Goal: Task Accomplishment & Management: Use online tool/utility

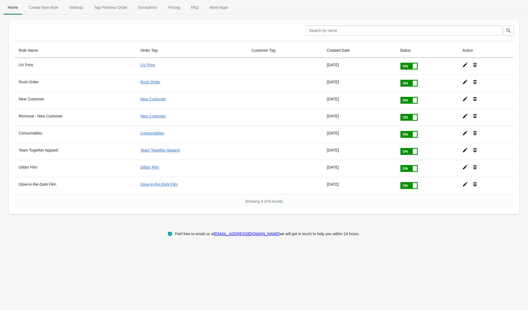
click at [418, 4] on ul "Home Create New Rule Settings Tag Previous Order Exceptions Pricing FAQ More Ap…" at bounding box center [264, 7] width 524 height 14
click at [46, 6] on span "Create New Rule" at bounding box center [43, 7] width 38 height 10
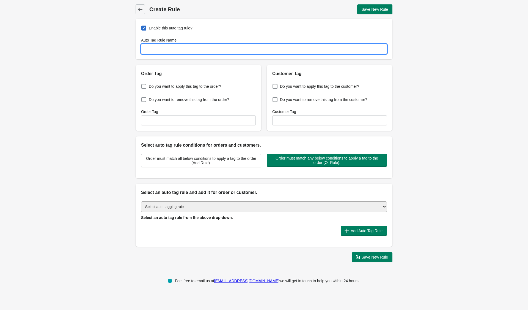
click at [185, 49] on input "Auto Tag Rule Name" at bounding box center [264, 49] width 246 height 10
type input "Multiples"
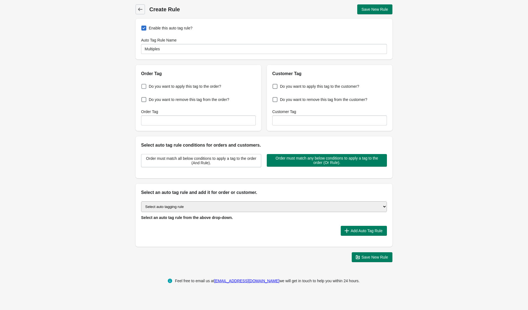
click at [197, 88] on span "Do you want to apply this tag to the order?" at bounding box center [185, 87] width 72 height 6
click at [143, 85] on input "Do you want to apply this tag to the order?" at bounding box center [143, 85] width 0 height 0
checkbox input "true"
click at [190, 125] on input "Order Tag" at bounding box center [198, 121] width 115 height 10
type input "Multiples"
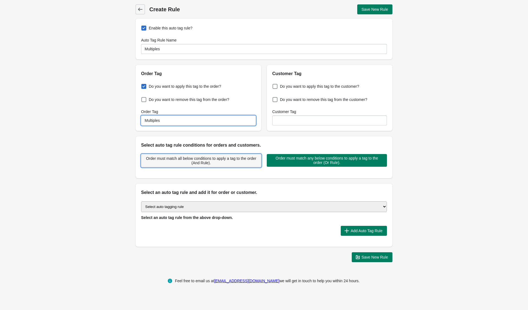
click at [237, 161] on span "Order must match all below conditions to apply a tag to the order (And Rule)." at bounding box center [201, 160] width 111 height 9
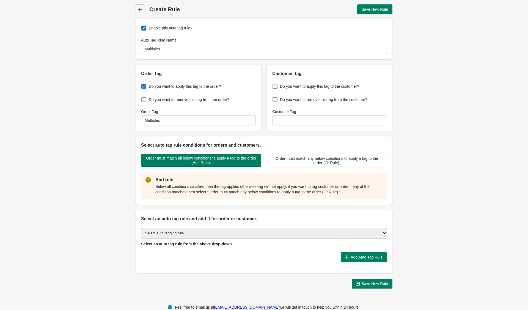
click at [254, 234] on select "Select auto tagging rule Tag by order amount Tag based on the order count (Volu…" at bounding box center [264, 233] width 246 height 11
select select "35"
click at [141, 228] on select "Select auto tagging rule Tag by order amount Tag based on the order count (Volu…" at bounding box center [264, 233] width 246 height 11
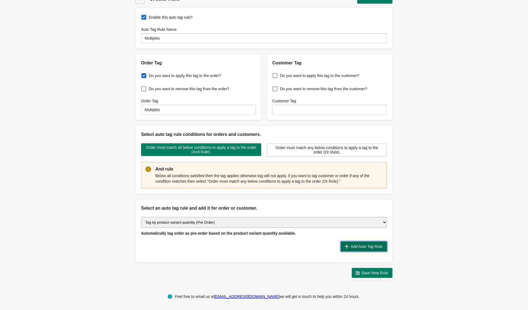
click at [360, 250] on button "Add Auto Tag Rule" at bounding box center [364, 247] width 46 height 10
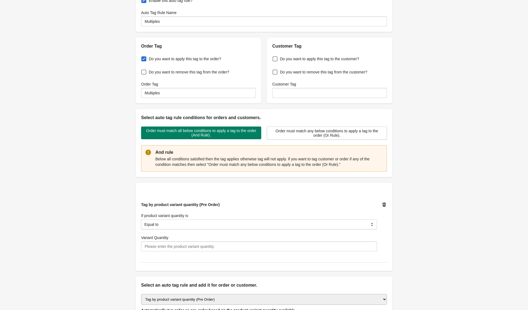
scroll to position [36, 0]
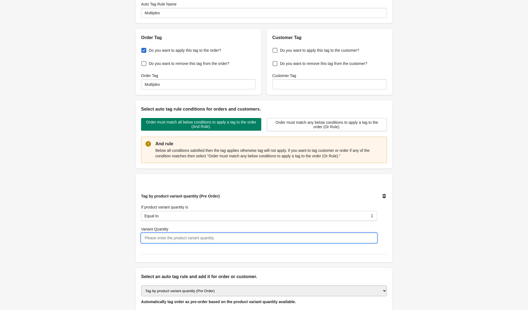
click at [311, 238] on input "Variant Quantity" at bounding box center [259, 238] width 236 height 10
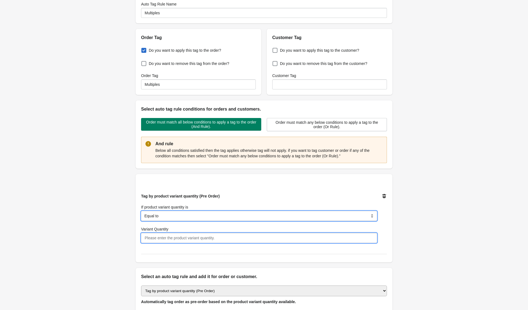
click at [318, 219] on select "Equal to Greater than Less than" at bounding box center [259, 216] width 236 height 10
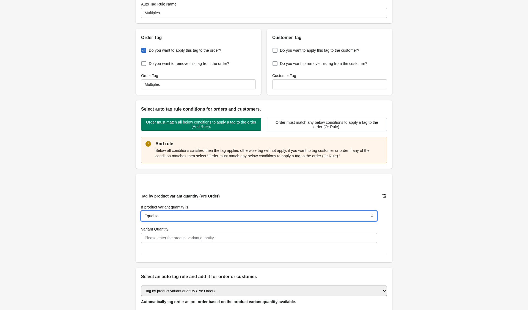
click at [141, 211] on select "Equal to Greater than Less than" at bounding box center [259, 216] width 236 height 10
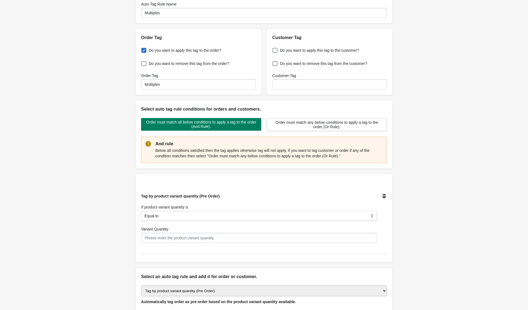
click at [424, 265] on div "Back Create Rule Save New Rule Enable this auto tag rule? Auto Tag Rule Name Mu…" at bounding box center [264, 157] width 528 height 387
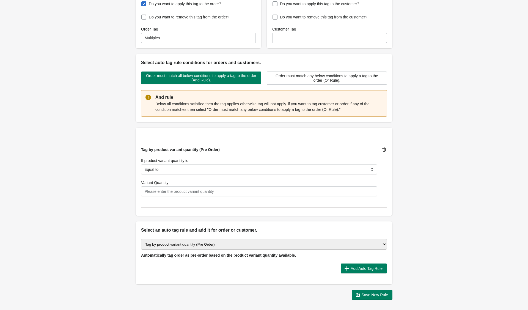
scroll to position [0, 0]
